Goal: Use online tool/utility: Utilize a website feature to perform a specific function

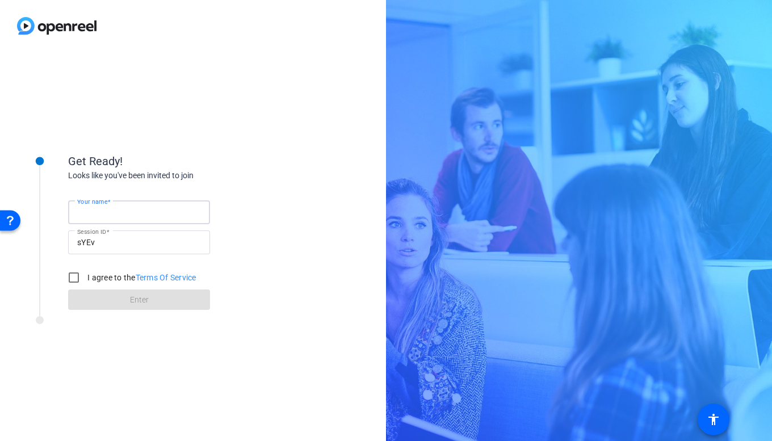
click at [148, 212] on input "Your name" at bounding box center [139, 213] width 124 height 14
type input "[PERSON_NAME]"
click at [76, 279] on input "I agree to the Terms Of Service" at bounding box center [73, 277] width 23 height 23
checkbox input "true"
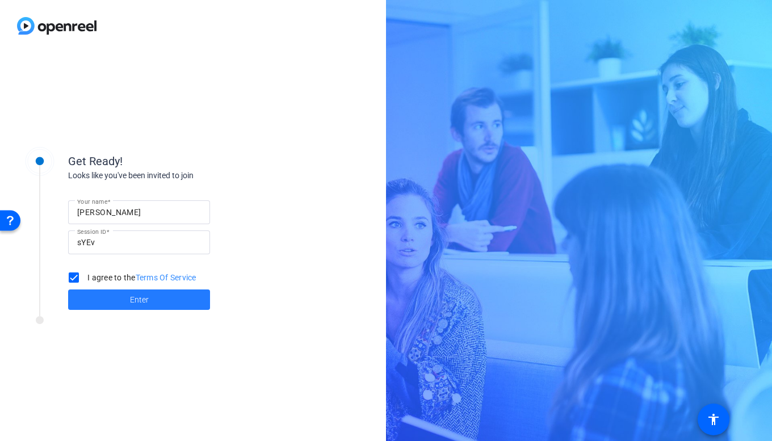
click at [121, 297] on span at bounding box center [139, 299] width 142 height 27
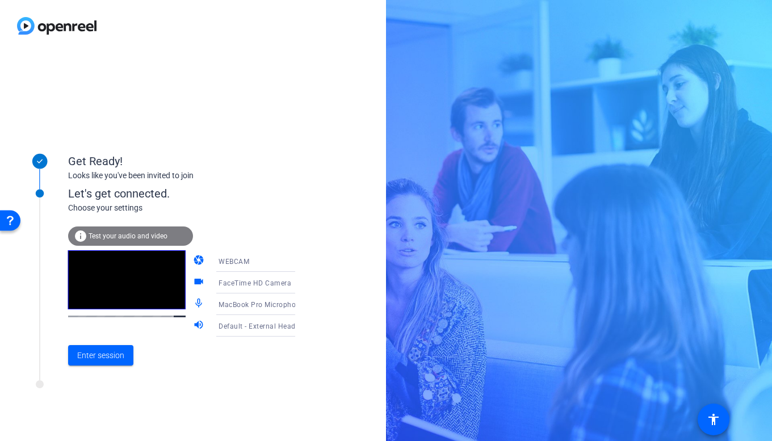
click at [264, 303] on span "MacBook Pro Microphone (Built-in)" at bounding box center [277, 304] width 116 height 9
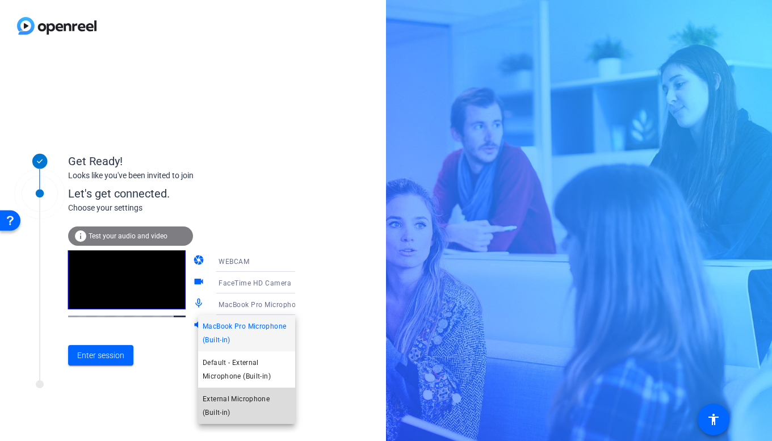
click at [232, 399] on span "External Microphone (Built-in)" at bounding box center [247, 405] width 88 height 27
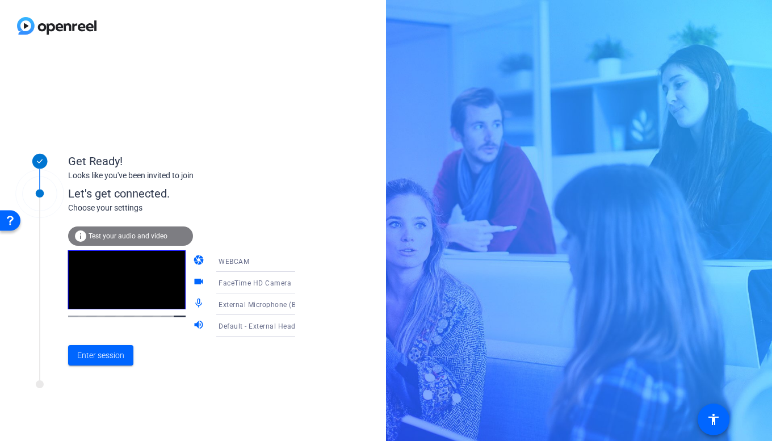
click at [268, 327] on span "Default - External Headphones (Built-in)" at bounding box center [285, 325] width 132 height 9
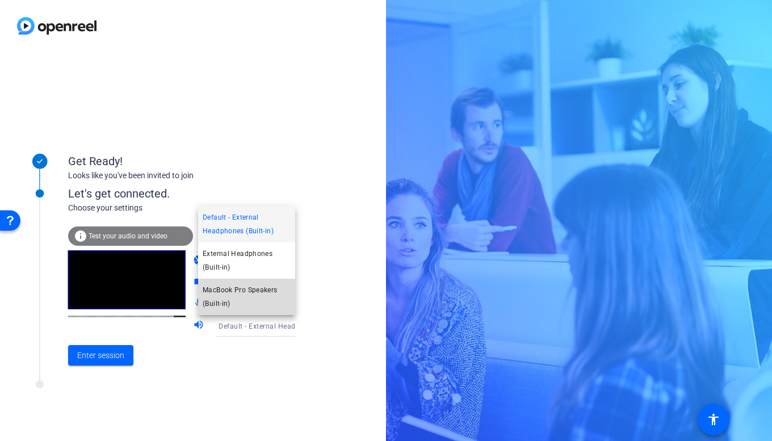
click at [247, 296] on span "MacBook Pro Speakers (Built-in)" at bounding box center [247, 296] width 88 height 27
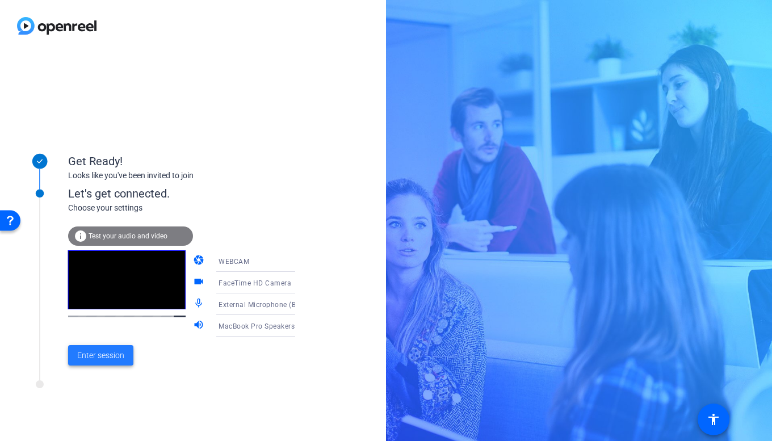
click at [115, 354] on span "Enter session" at bounding box center [100, 356] width 47 height 12
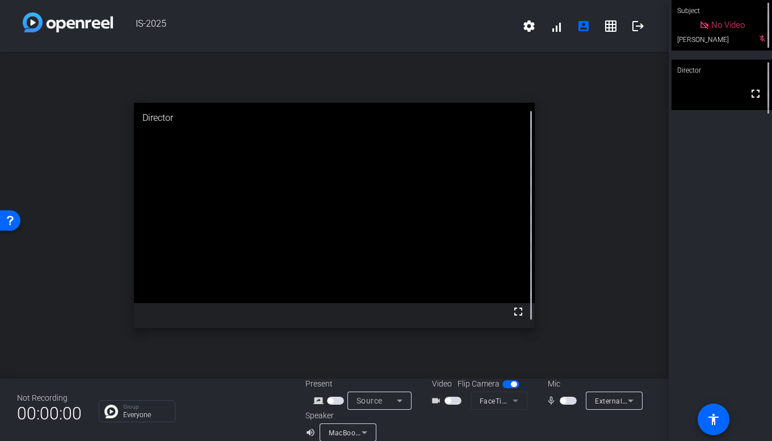
click at [703, 27] on icon at bounding box center [705, 25] width 10 height 10
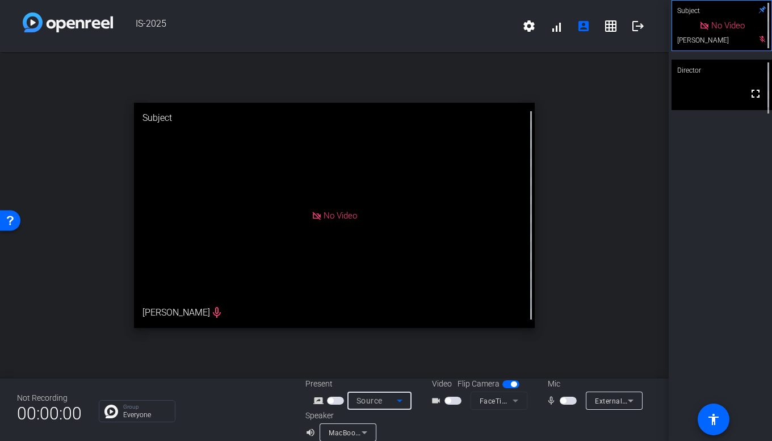
click at [394, 398] on icon at bounding box center [400, 401] width 14 height 14
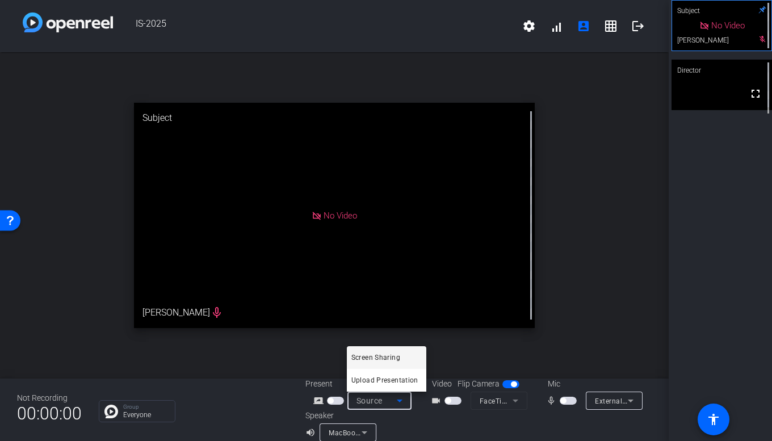
click at [394, 398] on div at bounding box center [386, 220] width 772 height 441
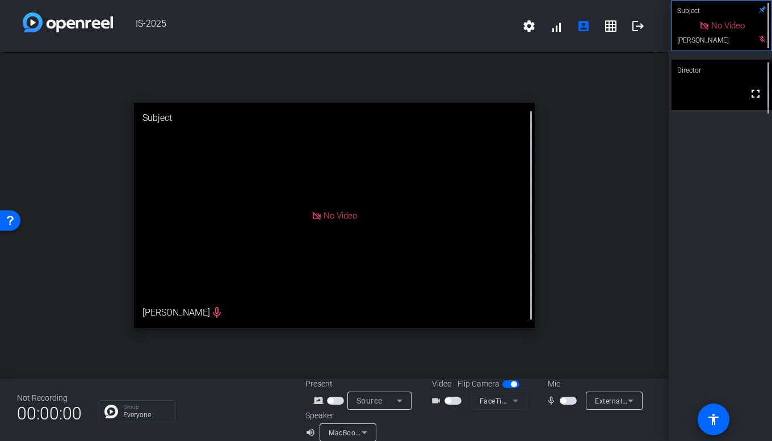
click at [454, 398] on span "button" at bounding box center [453, 401] width 17 height 8
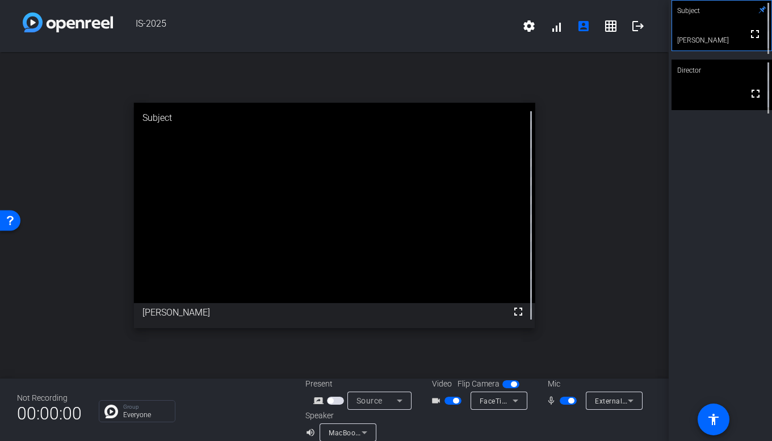
click at [450, 399] on span "button" at bounding box center [453, 401] width 17 height 8
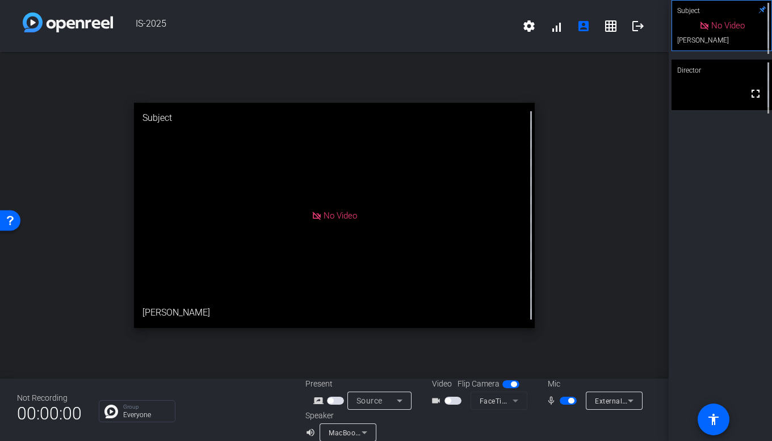
click at [566, 403] on span "button" at bounding box center [568, 401] width 17 height 8
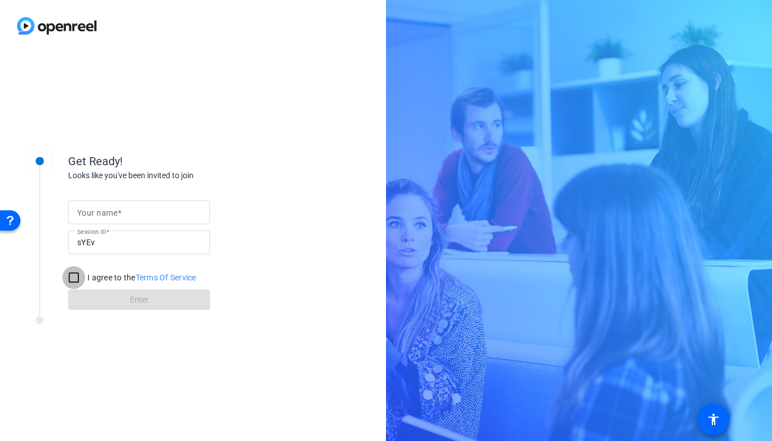
click at [74, 274] on input "I agree to the Terms Of Service" at bounding box center [73, 277] width 23 height 23
checkbox input "true"
click at [136, 298] on form "Your name Session ID sYEv I agree to the Terms Of Service Enter" at bounding box center [139, 252] width 142 height 116
click at [145, 211] on input "Your name" at bounding box center [139, 213] width 124 height 14
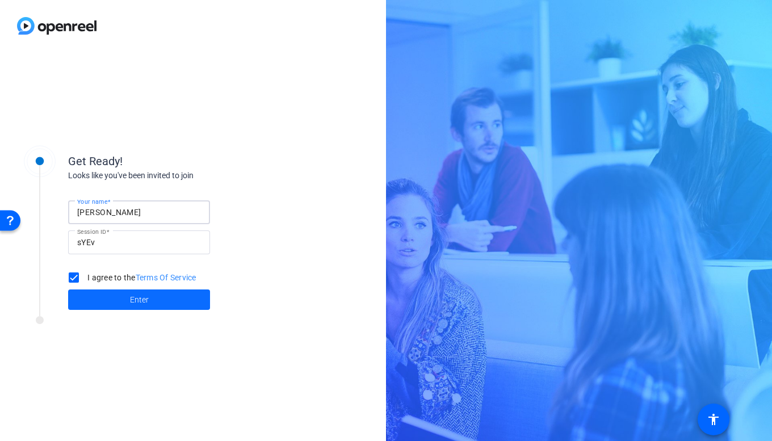
type input "[PERSON_NAME]"
click at [139, 298] on span "Enter" at bounding box center [139, 300] width 19 height 12
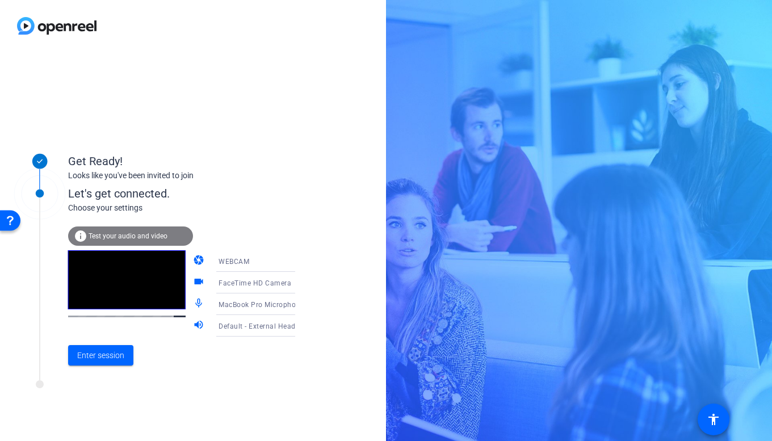
click at [300, 303] on icon at bounding box center [307, 305] width 14 height 14
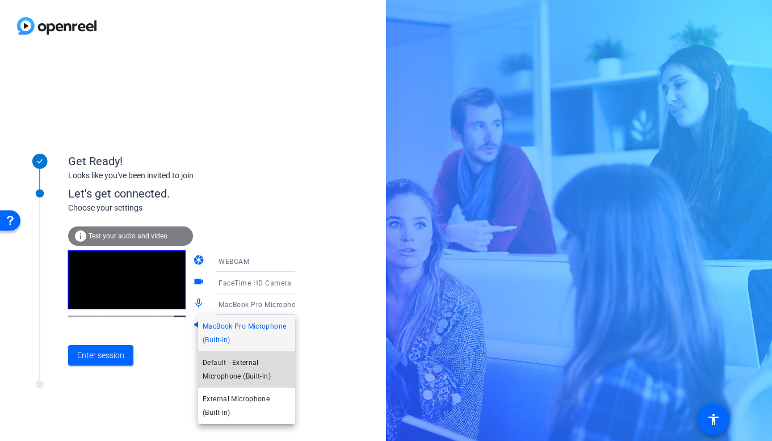
click at [250, 367] on span "Default - External Microphone (Built-in)" at bounding box center [247, 369] width 88 height 27
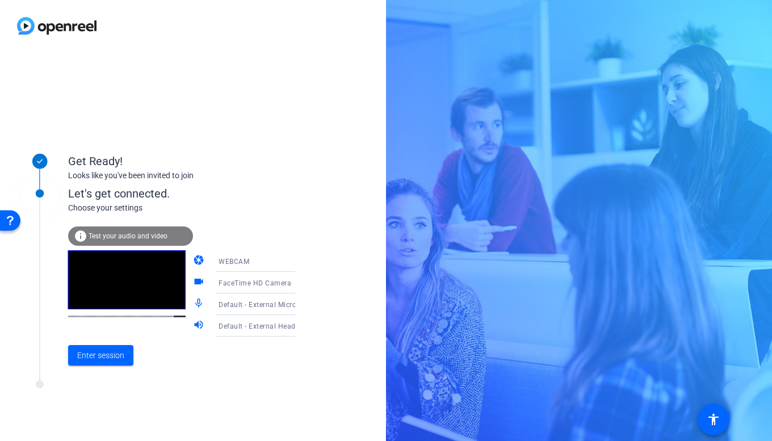
click at [269, 327] on span "Default - External Headphones (Built-in)" at bounding box center [285, 325] width 132 height 9
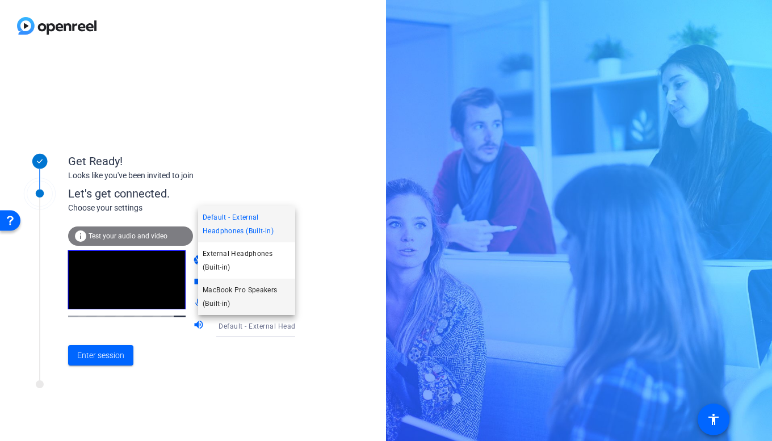
click at [256, 293] on span "MacBook Pro Speakers (Built-in)" at bounding box center [247, 296] width 88 height 27
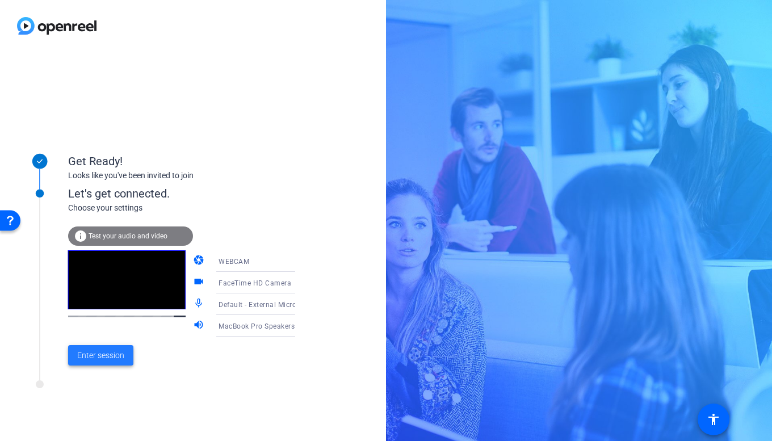
click at [115, 353] on span "Enter session" at bounding box center [100, 356] width 47 height 12
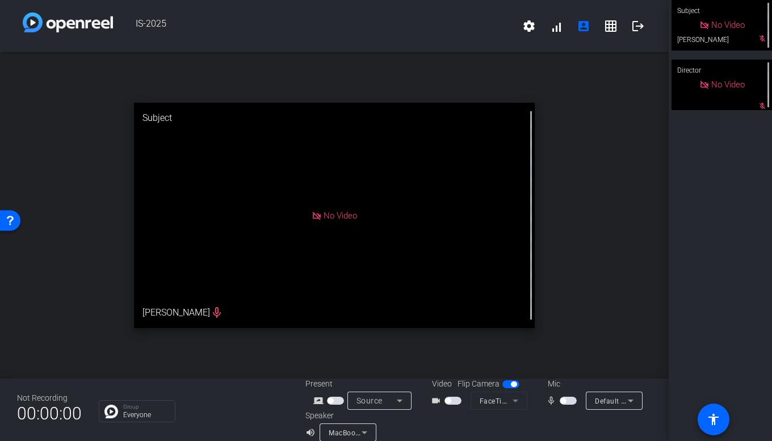
click at [450, 403] on span "button" at bounding box center [453, 401] width 17 height 8
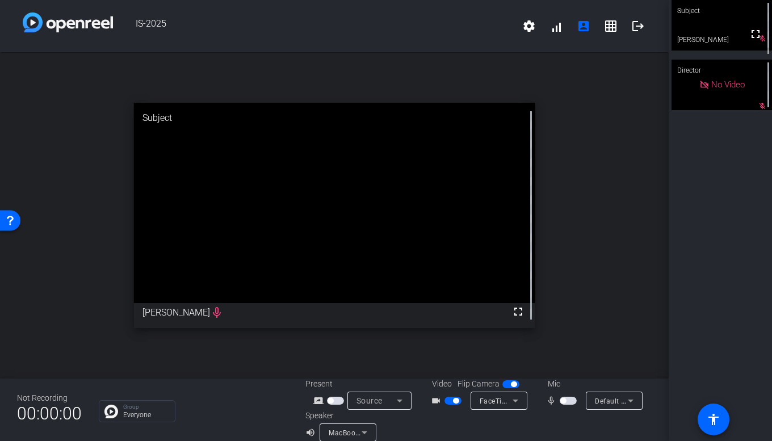
click at [570, 403] on span "button" at bounding box center [568, 401] width 17 height 8
click at [617, 401] on span "Default - External Microphone (Built-in)" at bounding box center [659, 400] width 129 height 9
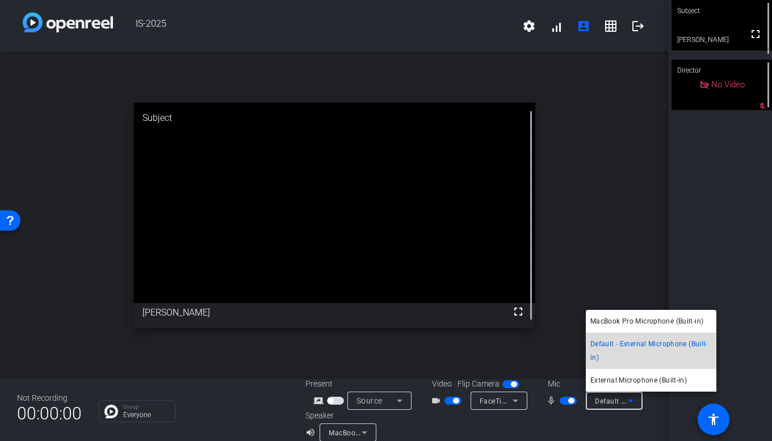
click at [614, 356] on span "Default - External Microphone (Built-in)" at bounding box center [652, 350] width 122 height 27
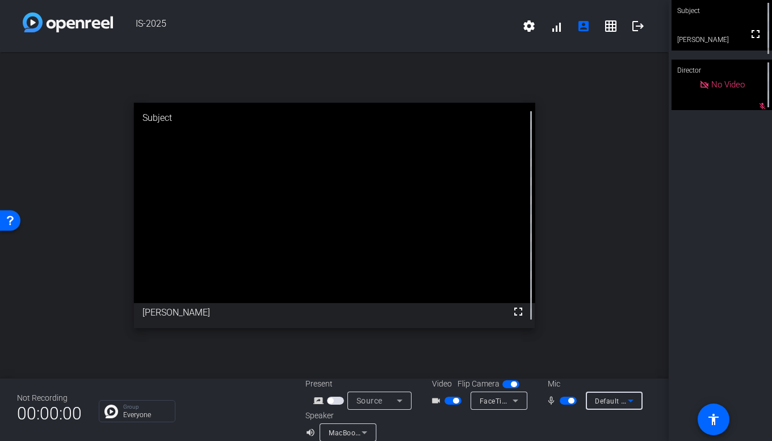
scroll to position [13, 0]
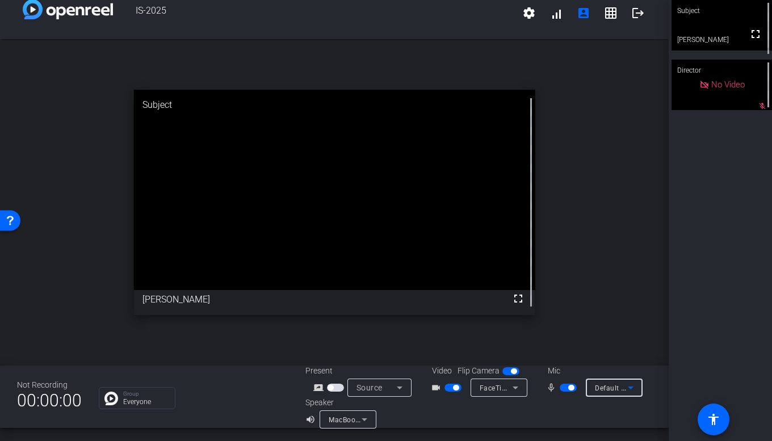
click at [349, 419] on span "MacBook Pro Speakers (Built-in)" at bounding box center [382, 419] width 107 height 9
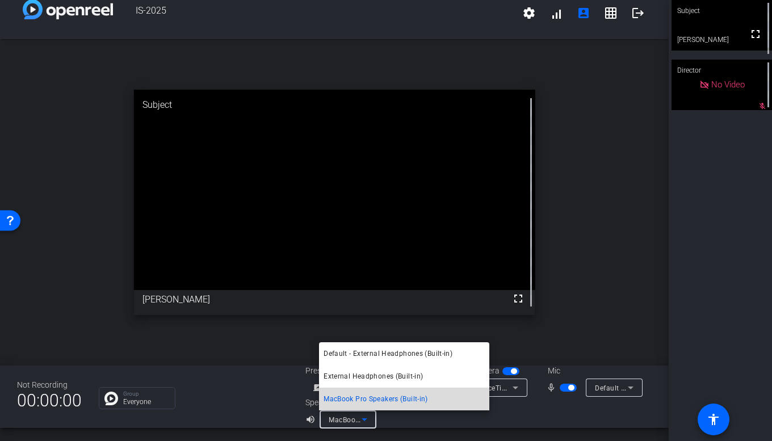
click at [374, 401] on span "MacBook Pro Speakers (Built-in)" at bounding box center [376, 399] width 105 height 14
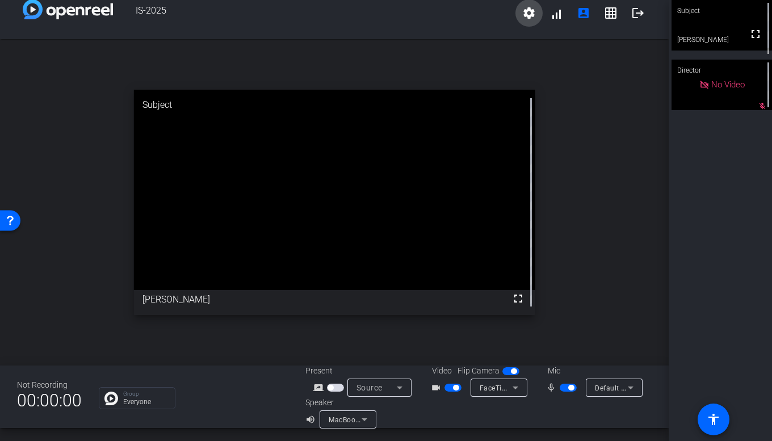
click at [529, 13] on mat-icon "settings" at bounding box center [530, 13] width 14 height 14
click at [529, 14] on div at bounding box center [386, 220] width 772 height 441
